Goal: Transaction & Acquisition: Subscribe to service/newsletter

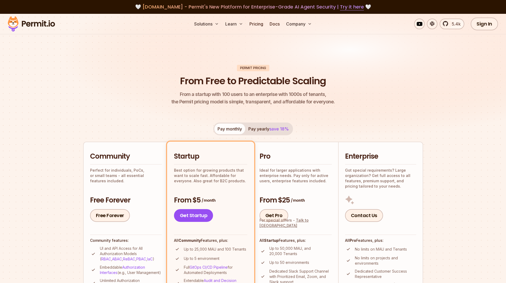
click at [254, 127] on button "Pay yearly save 18%" at bounding box center [268, 129] width 47 height 11
click at [225, 132] on button "Pay monthly" at bounding box center [230, 129] width 31 height 11
click at [262, 130] on button "Pay yearly save 18%" at bounding box center [268, 129] width 47 height 11
click at [222, 127] on button "Pay monthly" at bounding box center [230, 129] width 31 height 11
click at [265, 128] on button "Pay yearly save 18%" at bounding box center [268, 129] width 47 height 11
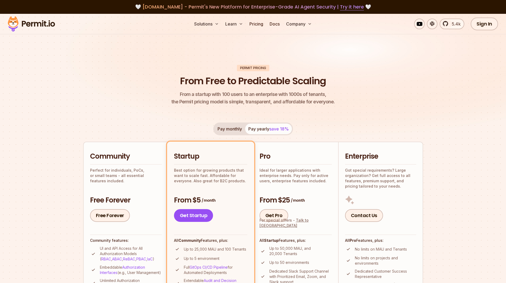
click at [229, 130] on button "Pay monthly" at bounding box center [230, 129] width 31 height 11
click at [261, 134] on button "Pay yearly save 18%" at bounding box center [268, 129] width 47 height 11
click at [228, 133] on button "Pay monthly" at bounding box center [230, 129] width 31 height 11
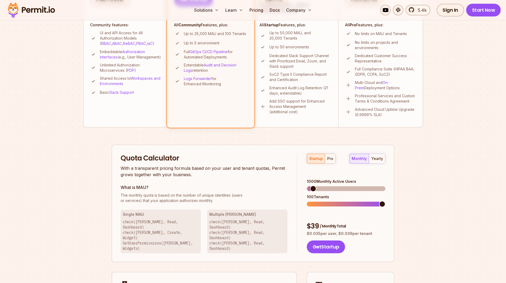
scroll to position [216, 0]
click at [331, 156] on div "pro" at bounding box center [330, 158] width 6 height 5
click at [310, 158] on div "startup" at bounding box center [316, 158] width 14 height 5
click at [311, 185] on span at bounding box center [314, 188] width 6 height 6
click at [311, 186] on span at bounding box center [313, 188] width 6 height 6
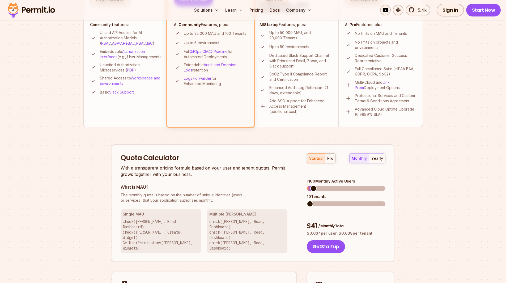
click at [309, 201] on span at bounding box center [310, 204] width 6 height 6
click at [354, 201] on span at bounding box center [350, 204] width 6 height 6
click at [313, 185] on span at bounding box center [315, 188] width 6 height 6
click at [310, 185] on span at bounding box center [313, 188] width 6 height 6
click at [311, 185] on span at bounding box center [313, 188] width 6 height 6
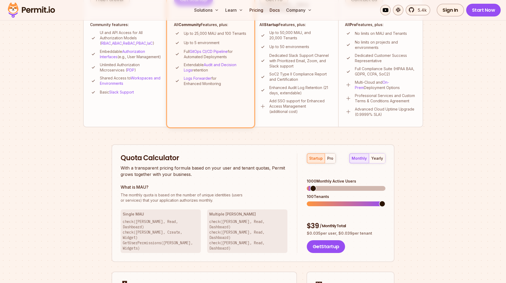
click at [310, 185] on span at bounding box center [313, 188] width 6 height 6
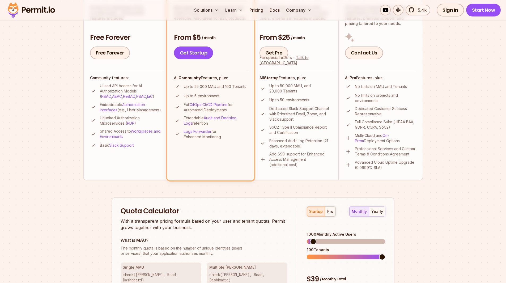
scroll to position [158, 0]
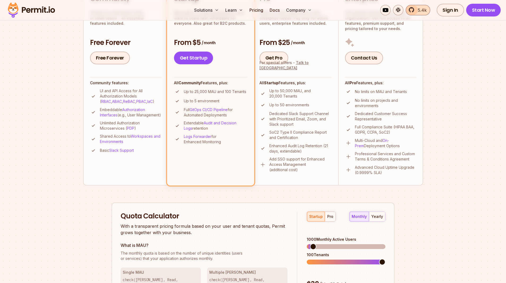
click at [418, 7] on span "5.4k" at bounding box center [421, 10] width 12 height 6
